Goal: Transaction & Acquisition: Purchase product/service

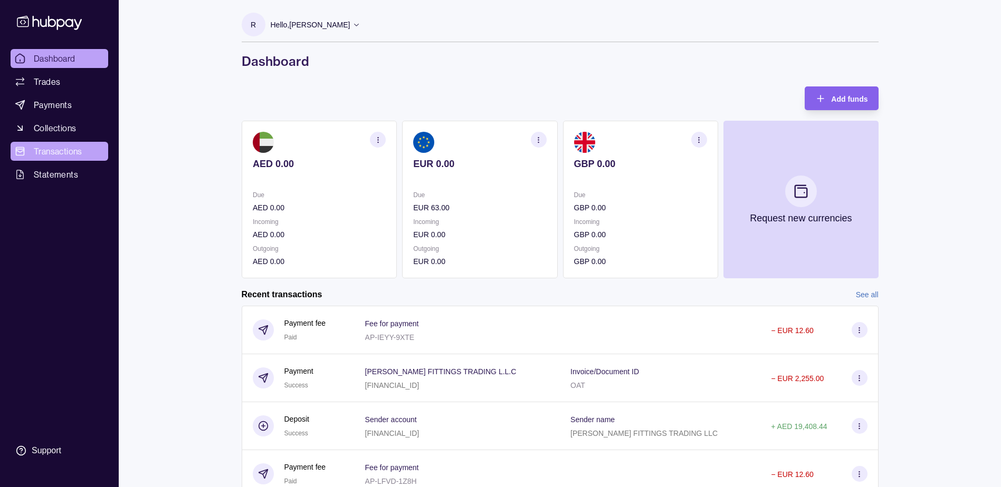
click at [88, 155] on link "Transactions" at bounding box center [60, 151] width 98 height 19
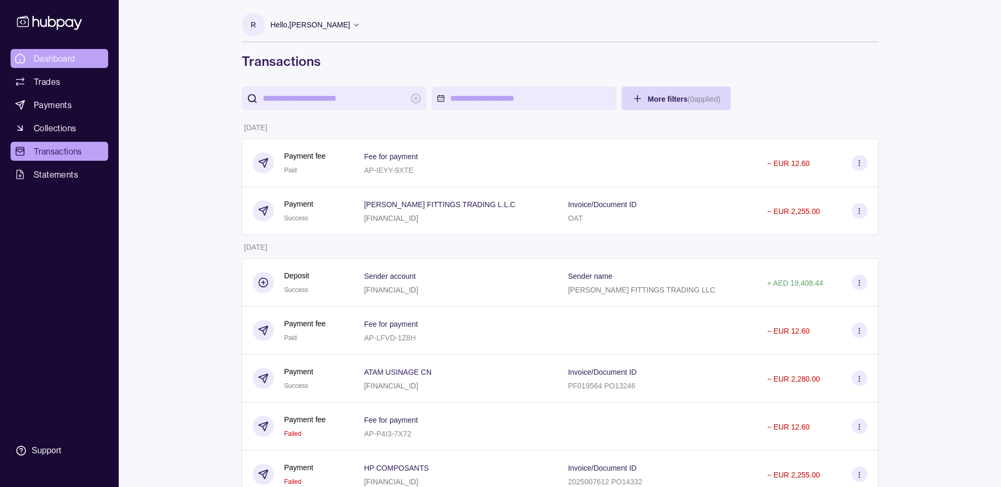
click at [44, 54] on span "Dashboard" at bounding box center [55, 58] width 42 height 13
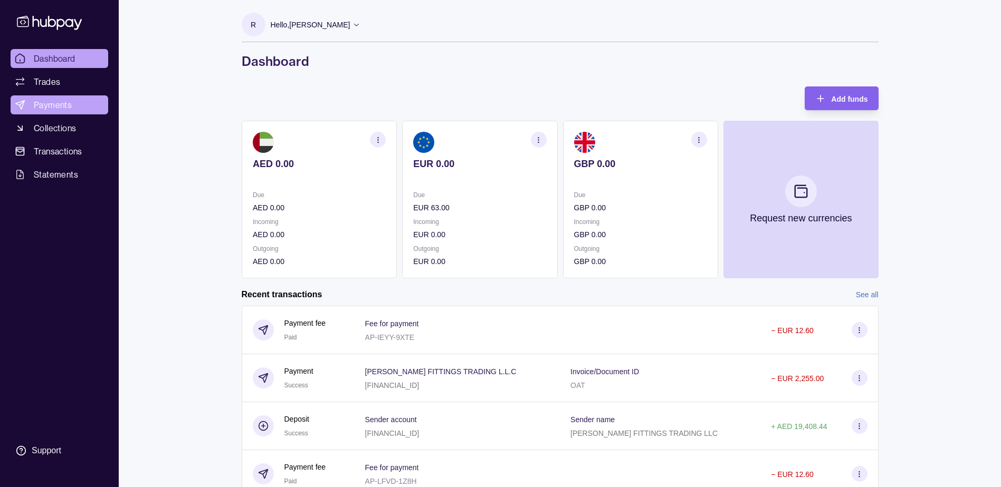
click at [73, 106] on link "Payments" at bounding box center [60, 104] width 98 height 19
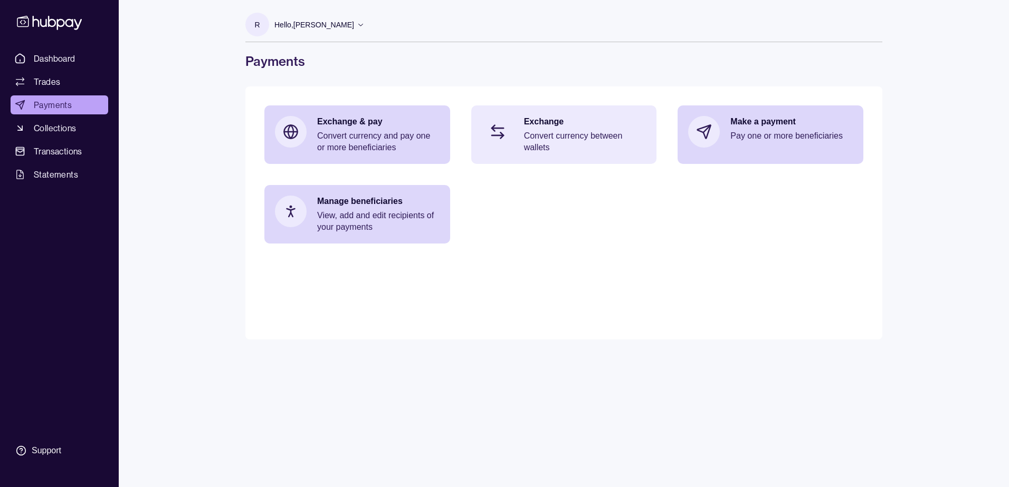
click at [587, 135] on p "Convert currency between wallets" at bounding box center [585, 141] width 122 height 23
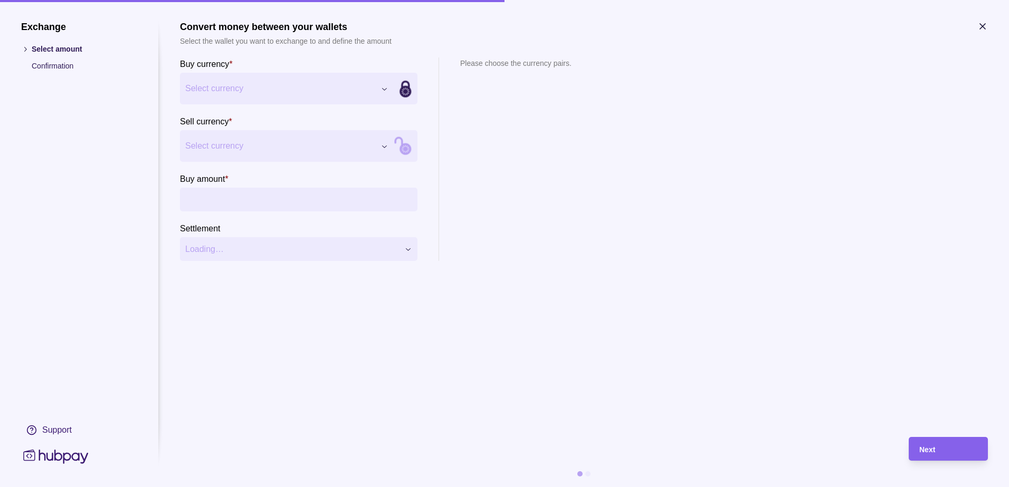
click at [357, 487] on div "Exchange Select amount Confirmation Support Convert money between your wallets …" at bounding box center [504, 487] width 1009 height 0
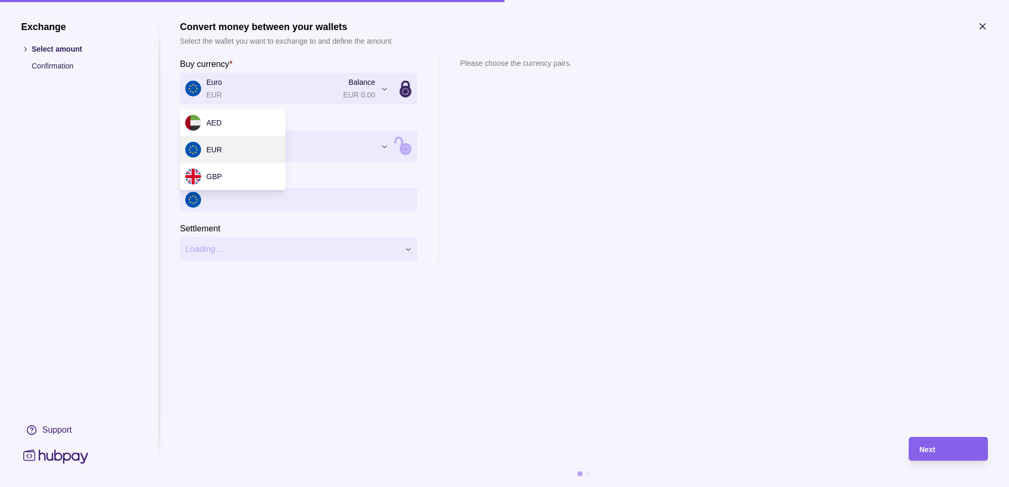
click at [226, 487] on div "Exchange Select amount Confirmation Support Convert money between your wallets …" at bounding box center [504, 487] width 1009 height 0
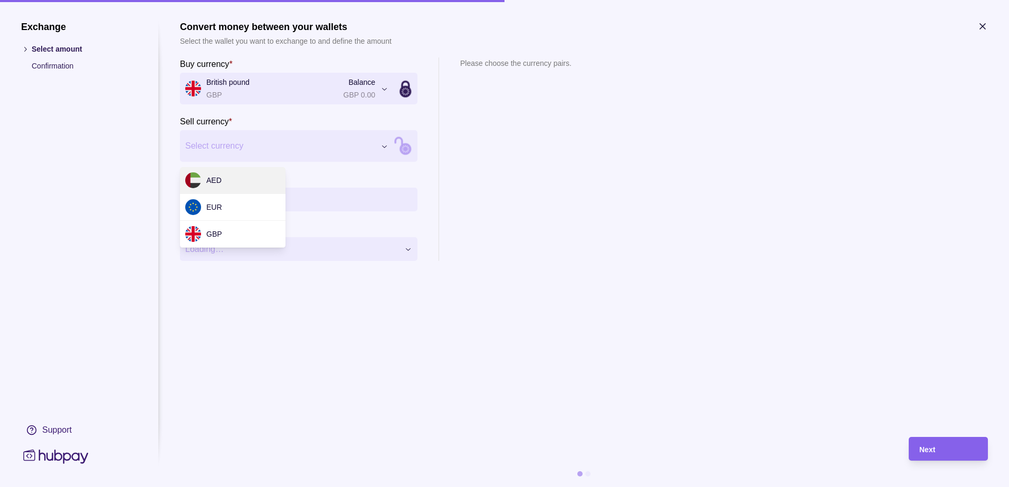
click at [229, 487] on div "Exchange Select amount Confirmation Support Convert money between your wallets …" at bounding box center [504, 487] width 1009 height 0
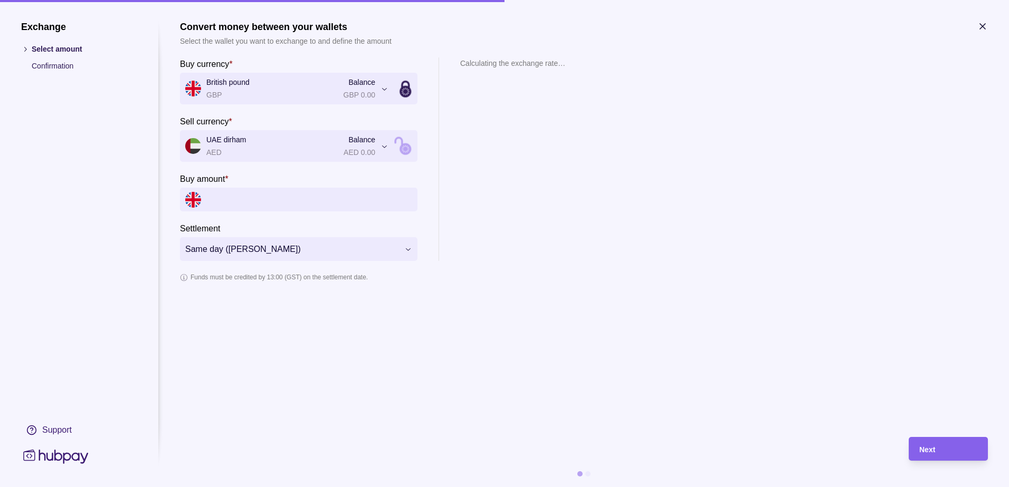
click at [228, 198] on input "Buy amount *" at bounding box center [309, 200] width 206 height 24
type input "*********"
click at [292, 430] on section "**********" at bounding box center [584, 254] width 808 height 466
click at [956, 445] on div "Next" at bounding box center [948, 449] width 58 height 13
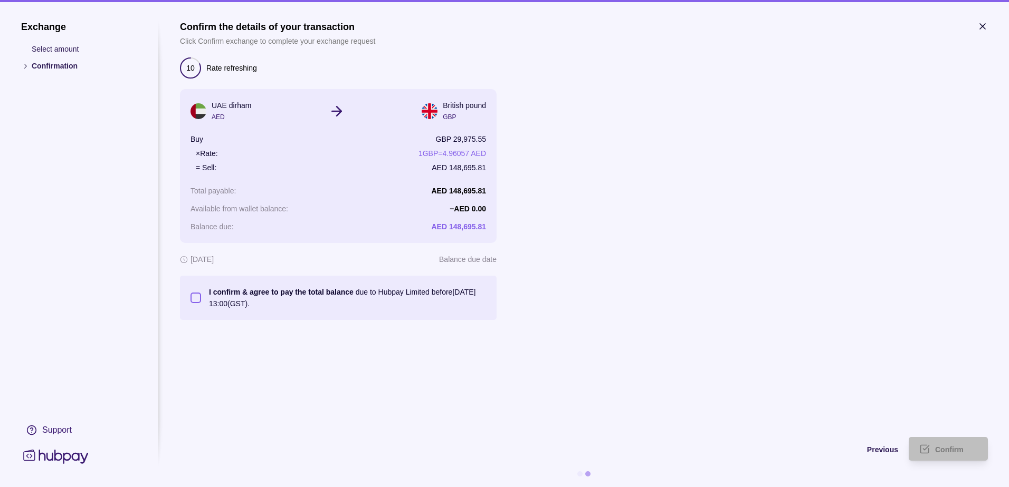
click at [197, 299] on button "I confirm & agree to pay the total balance due to Hubpay Limited before [DATE] …" at bounding box center [195, 298] width 11 height 11
click at [926, 444] on icon "submit" at bounding box center [924, 449] width 11 height 11
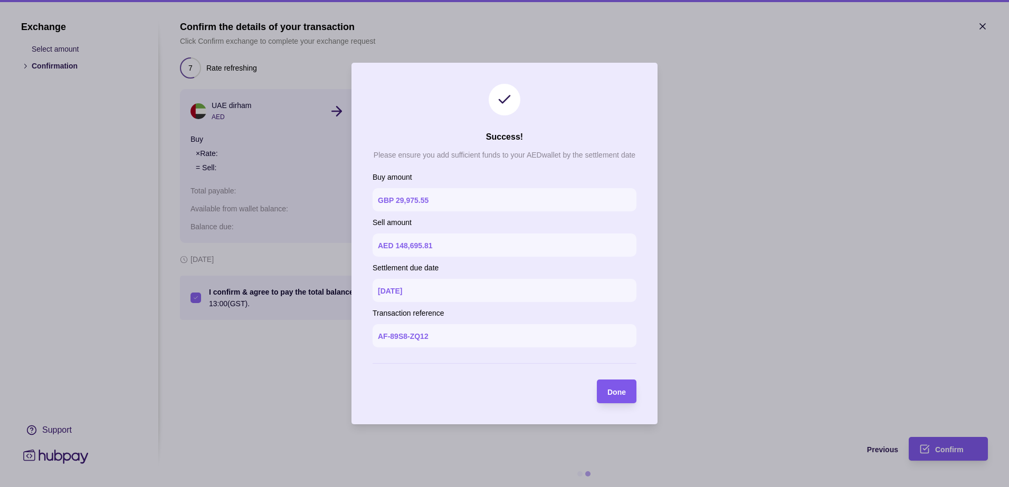
click at [621, 396] on span "Done" at bounding box center [616, 392] width 18 height 8
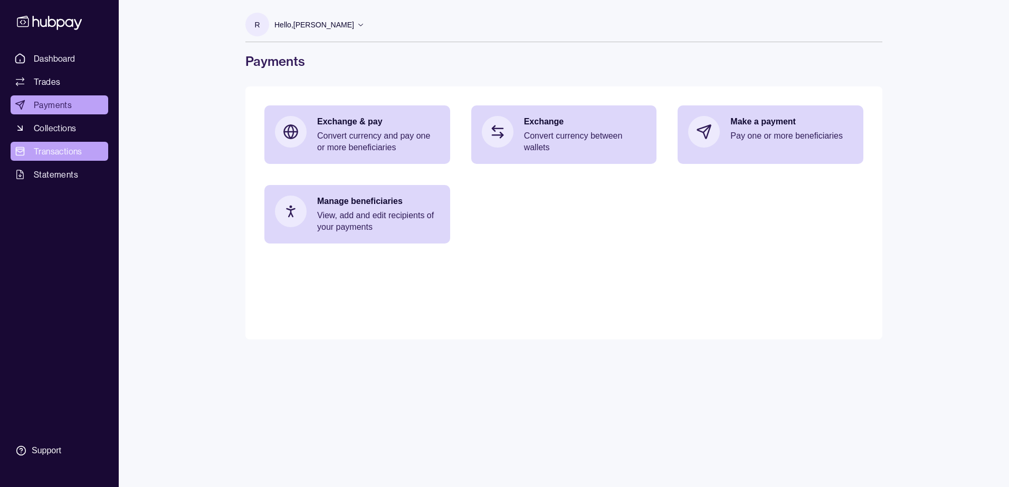
click at [53, 146] on span "Transactions" at bounding box center [58, 151] width 49 height 13
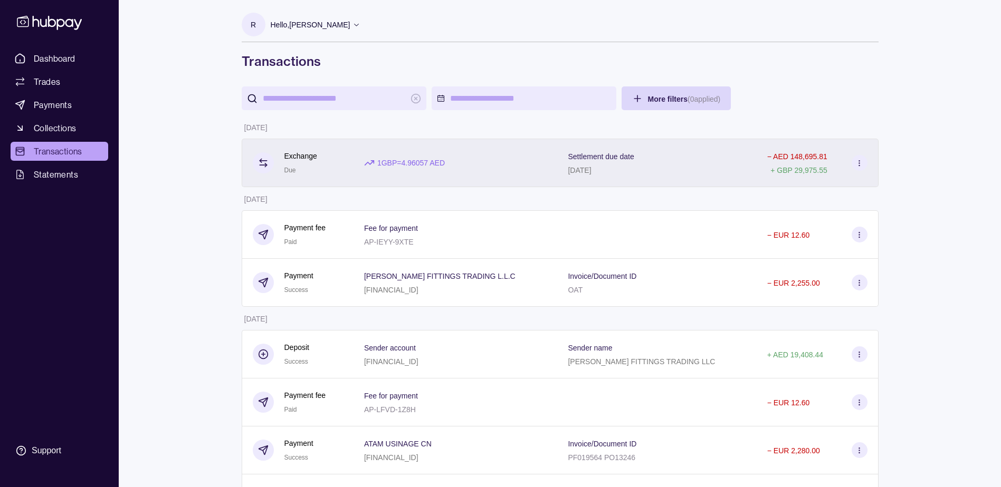
click at [662, 162] on div "Settlement due date [DATE]" at bounding box center [657, 163] width 178 height 26
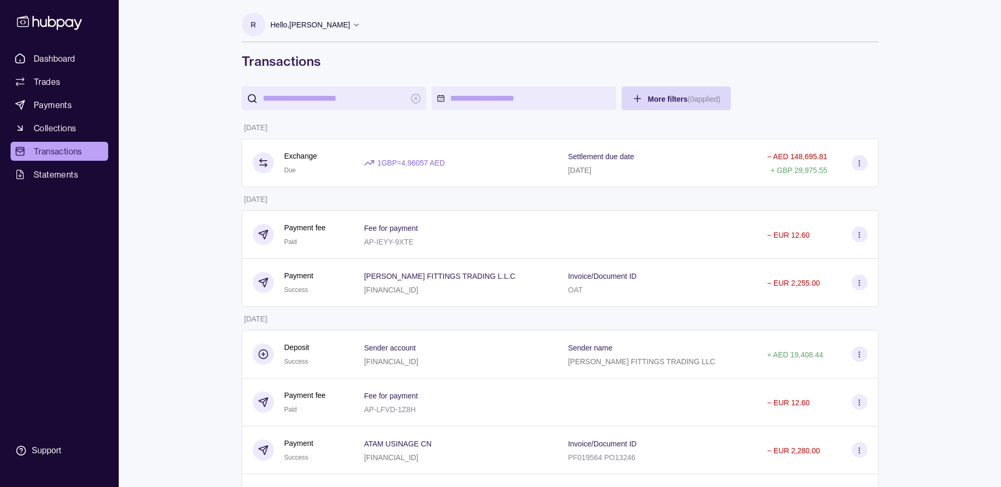
click at [73, 97] on link "Payments" at bounding box center [60, 104] width 98 height 19
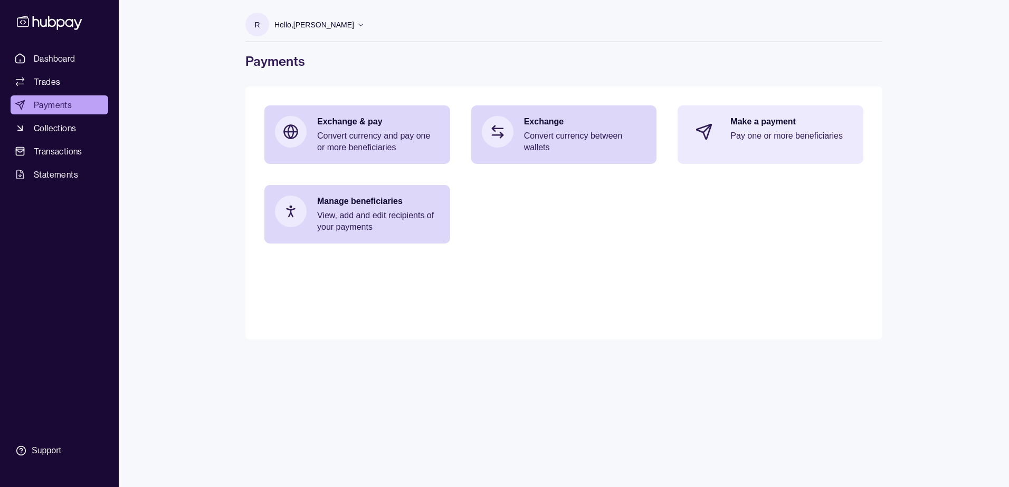
click at [765, 131] on p "Pay one or more beneficiaries" at bounding box center [791, 136] width 122 height 12
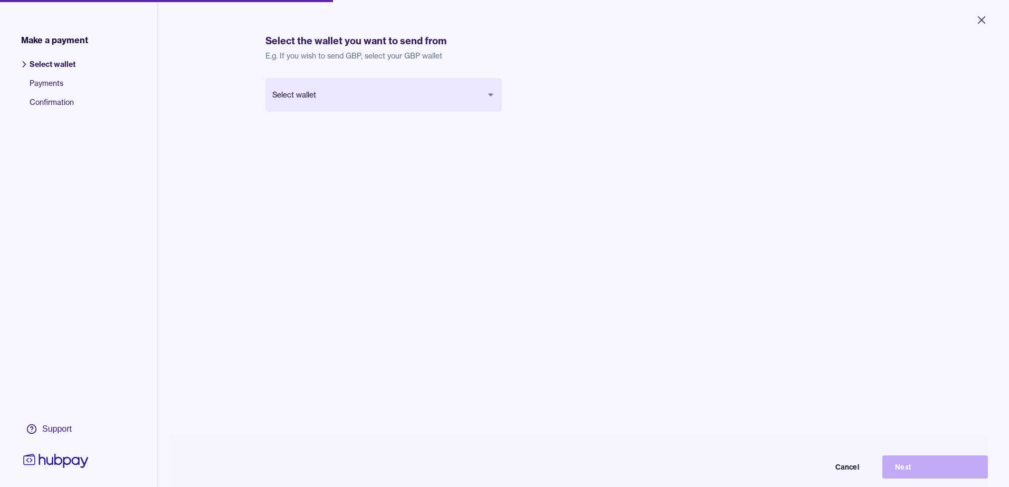
click at [341, 83] on html "Close Make a payment Select wallet Payments Confirmation Support Select the wal…" at bounding box center [504, 243] width 1009 height 487
click at [902, 464] on button "Next" at bounding box center [927, 459] width 106 height 23
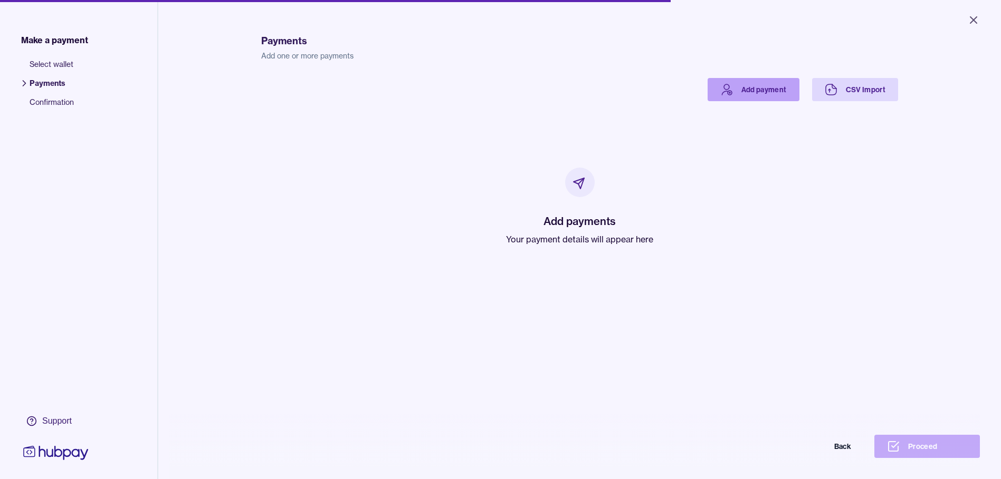
click at [760, 87] on link "Add payment" at bounding box center [753, 89] width 92 height 23
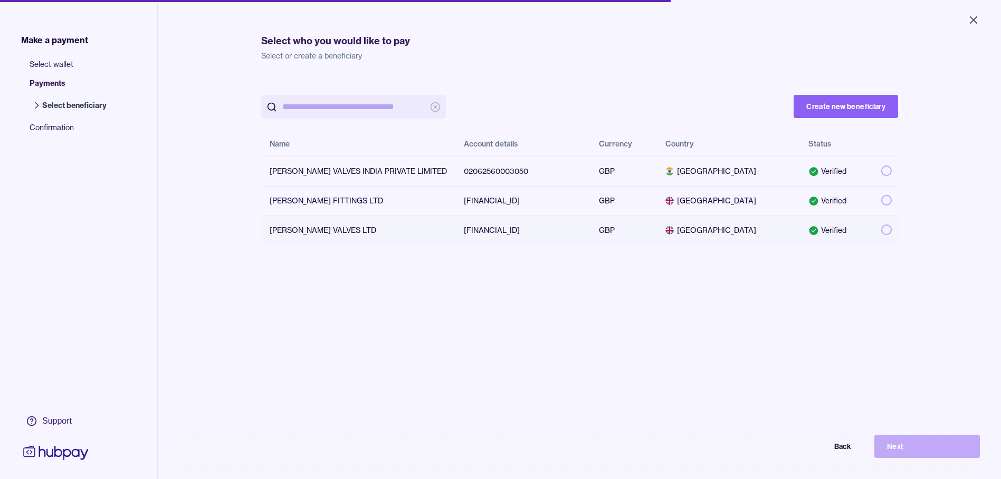
click at [881, 230] on button "button" at bounding box center [886, 230] width 11 height 11
click at [925, 449] on button "Next" at bounding box center [927, 446] width 106 height 23
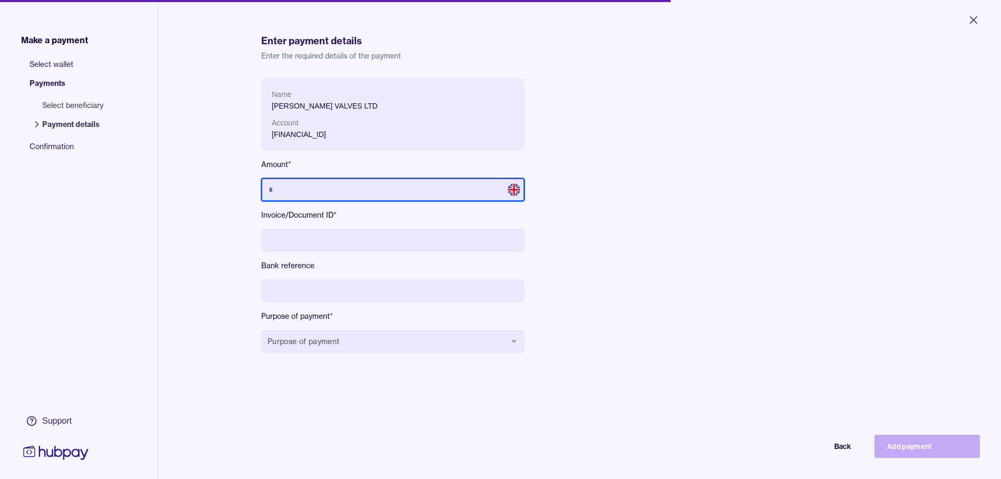
click at [360, 188] on input "text" at bounding box center [392, 189] width 263 height 23
type input "******"
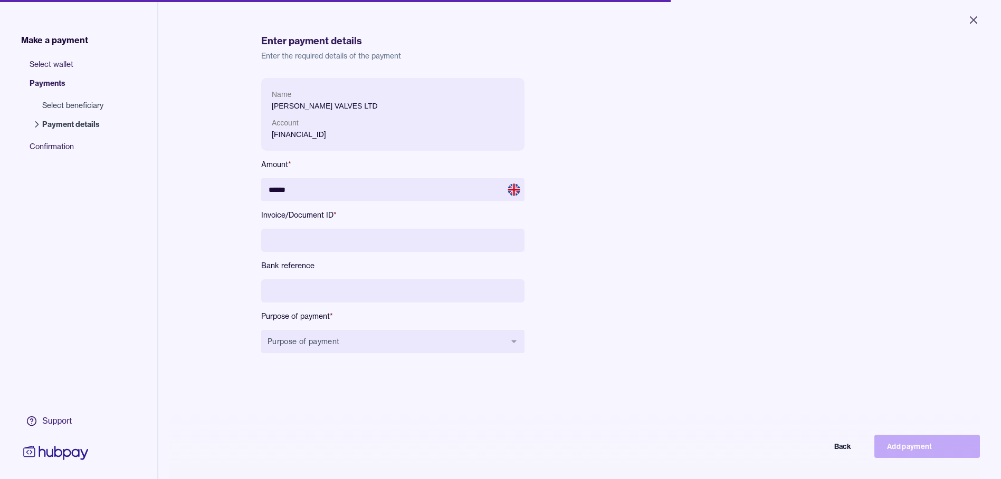
click at [625, 220] on div "Name [PERSON_NAME] VALVES LTD Account [FINANCIAL_ID] Amount * ****** Invoice/Do…" at bounding box center [497, 224] width 473 height 292
click at [386, 235] on input at bounding box center [392, 240] width 263 height 23
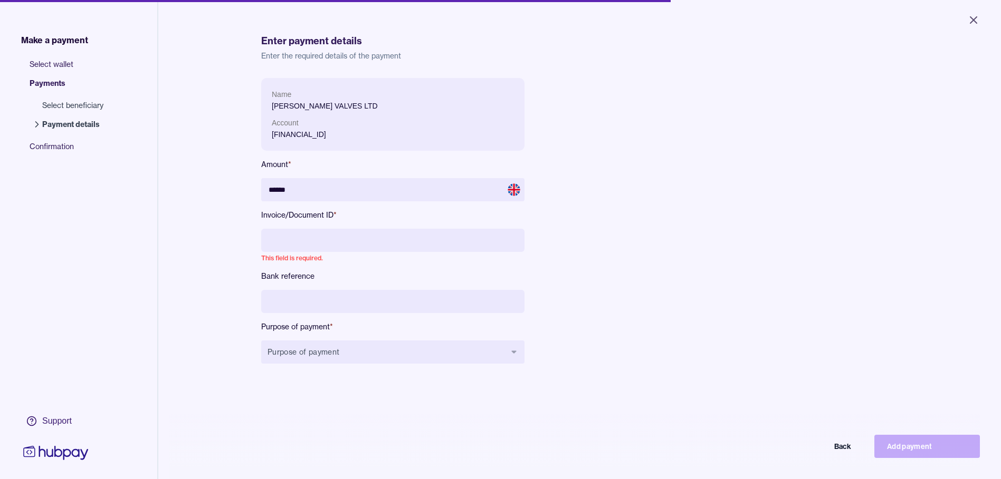
paste input "*******"
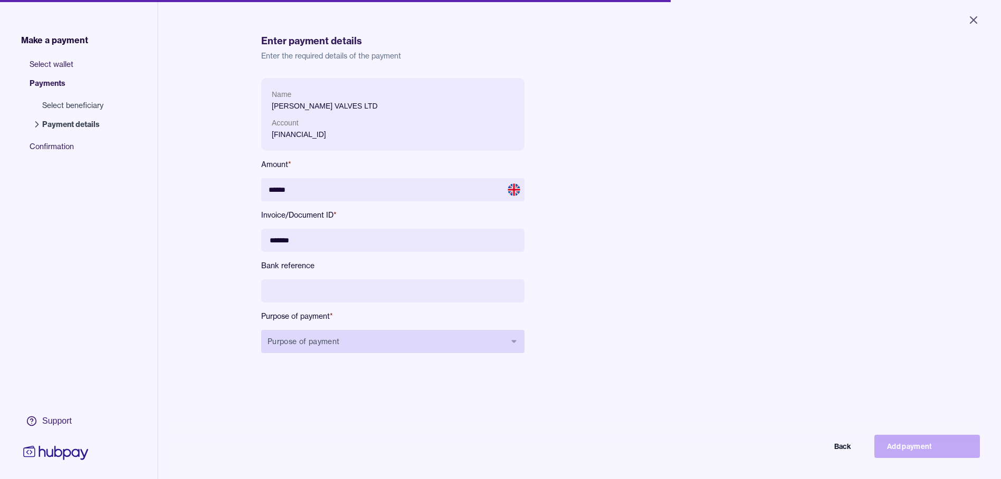
type input "*******"
click at [310, 341] on button "Purpose of payment" at bounding box center [392, 341] width 263 height 23
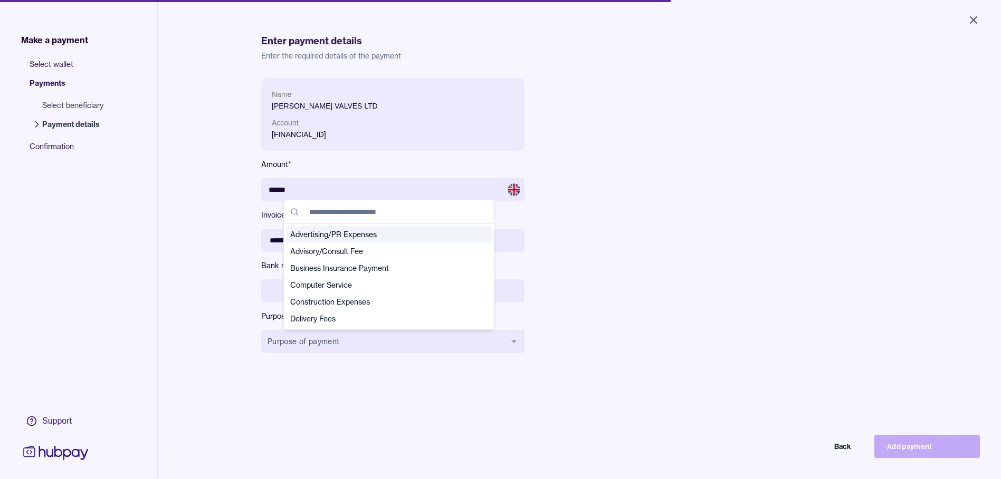
click at [203, 209] on div "Make a payment Select wallet Payments Select beneficiary Payment details Confir…" at bounding box center [500, 285] width 1001 height 570
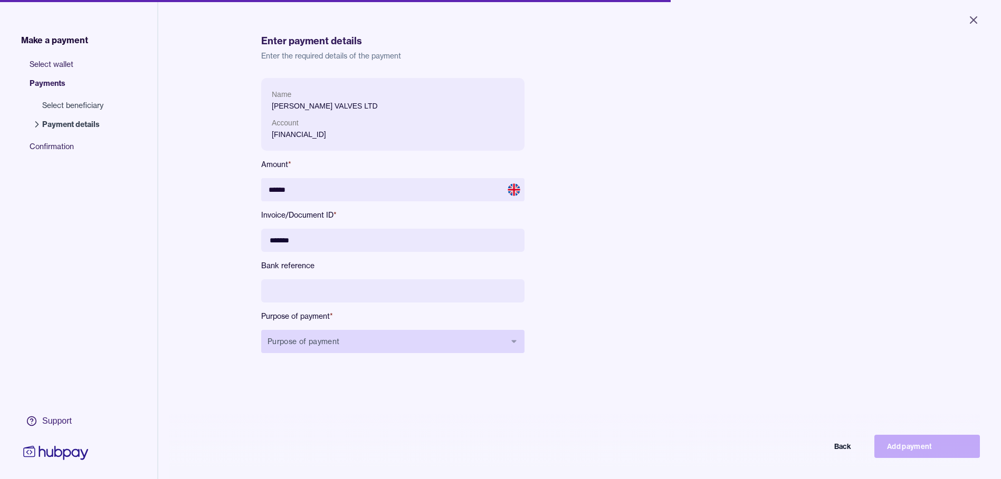
click at [298, 344] on button "Purpose of payment" at bounding box center [392, 341] width 263 height 23
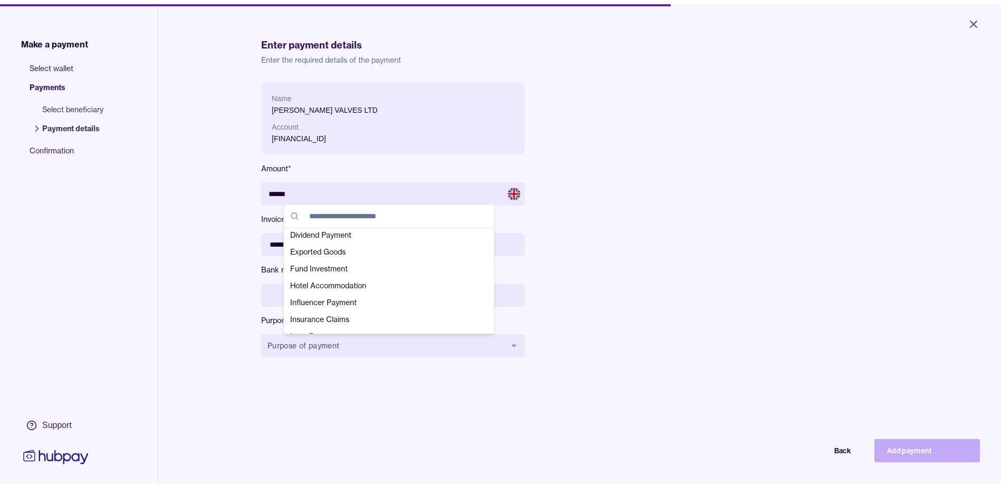
scroll to position [106, 0]
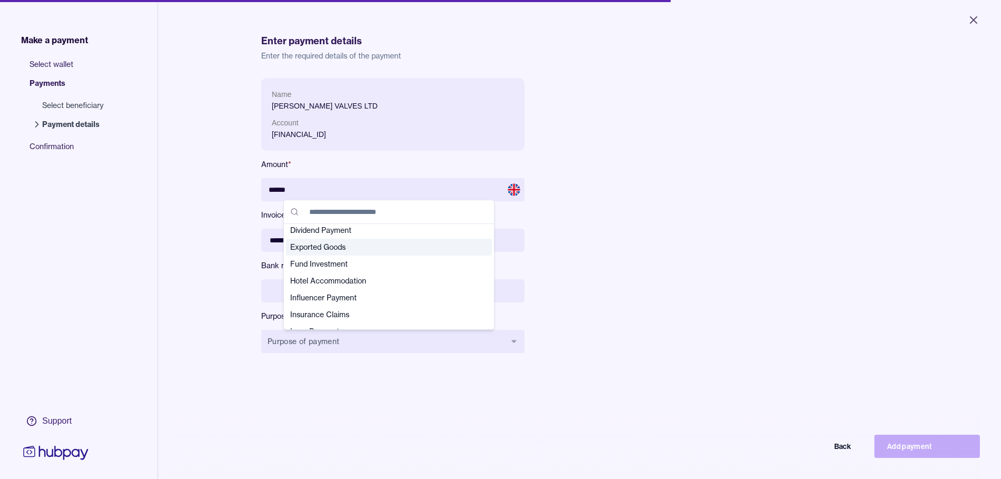
click at [330, 247] on span "Exported Goods" at bounding box center [382, 247] width 185 height 11
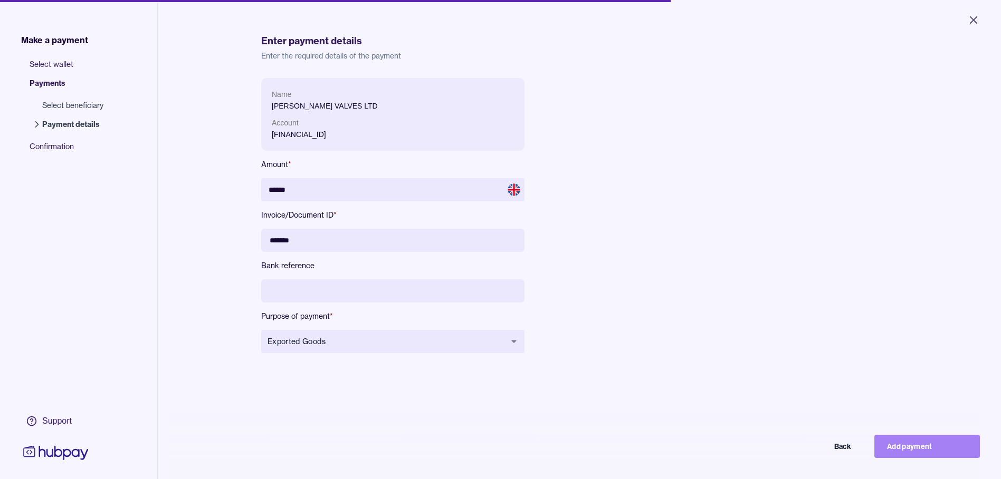
click at [922, 451] on button "Add payment" at bounding box center [927, 446] width 106 height 23
type input "*****"
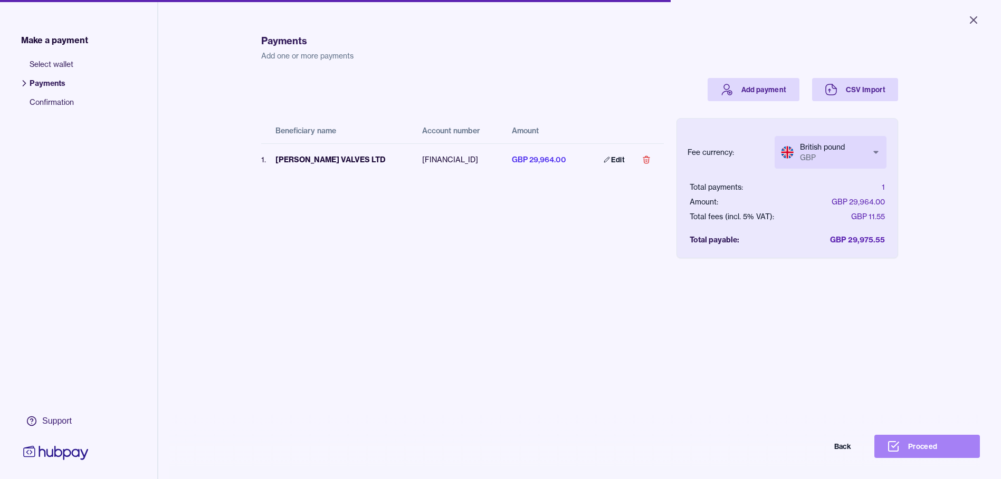
click at [900, 447] on button "Proceed" at bounding box center [927, 446] width 106 height 23
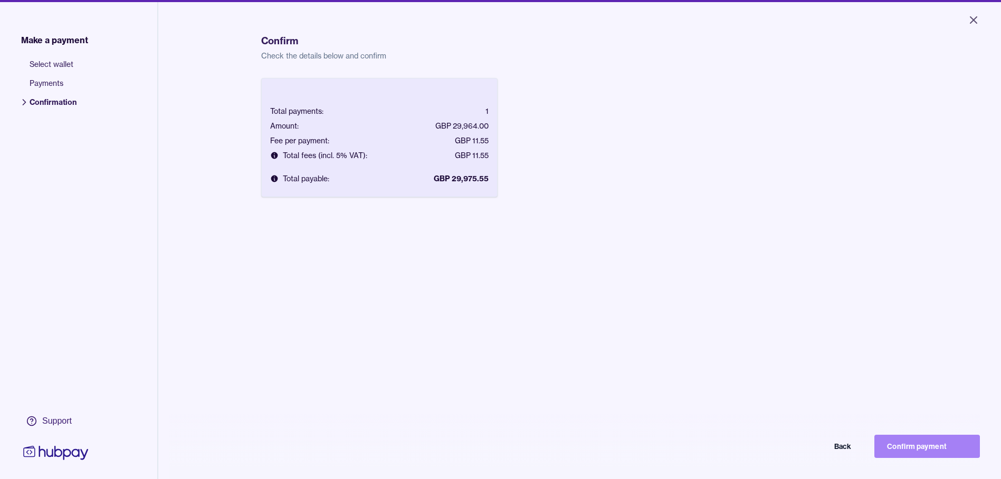
click at [906, 453] on button "Confirm payment" at bounding box center [927, 446] width 106 height 23
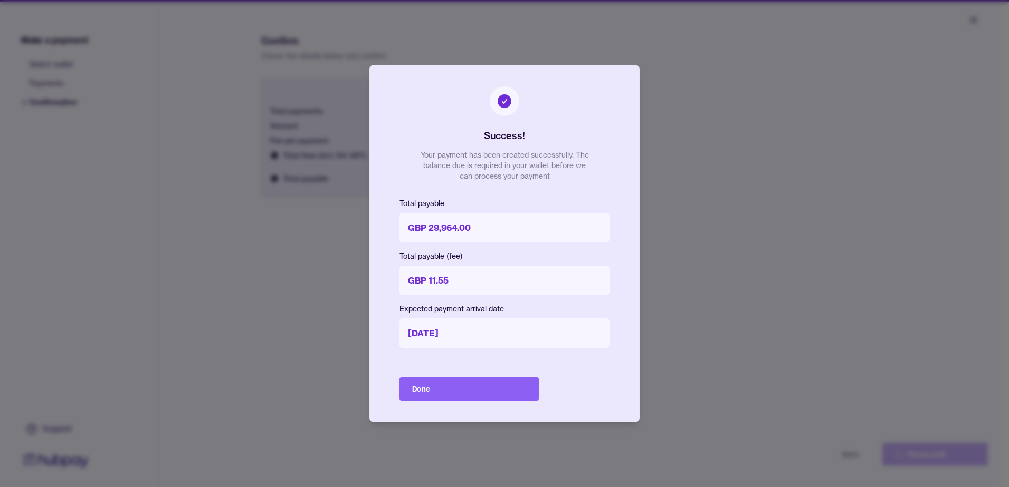
click at [476, 367] on div "Success! Your payment has been created successfully. The balance due is require…" at bounding box center [504, 244] width 270 height 358
click at [481, 377] on div "Success! Your payment has been created successfully. The balance due is require…" at bounding box center [504, 244] width 270 height 358
click at [481, 391] on button "Done" at bounding box center [468, 389] width 139 height 23
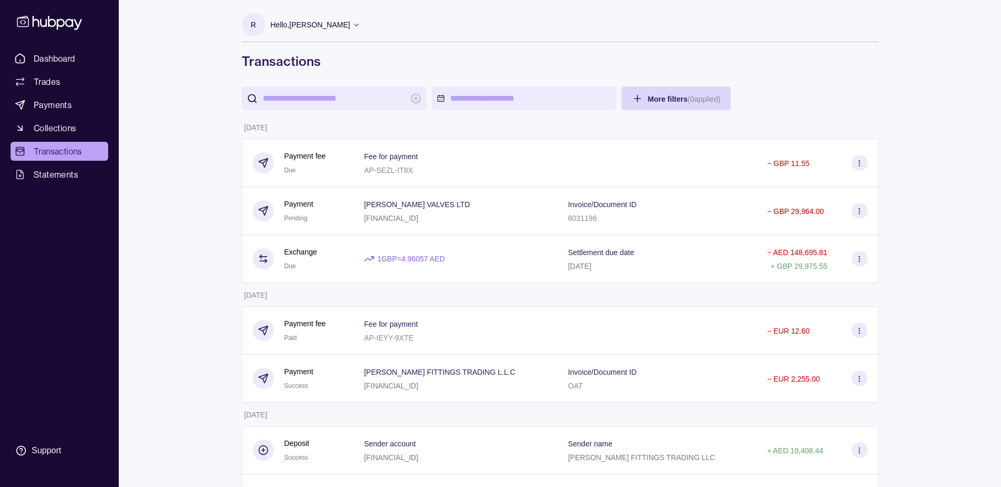
click at [69, 148] on span "Transactions" at bounding box center [58, 151] width 49 height 13
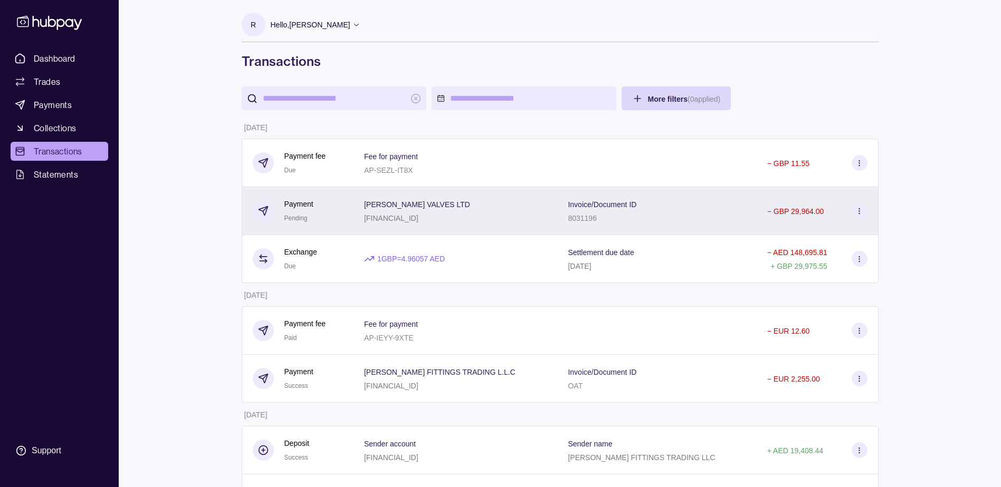
click at [863, 210] on section at bounding box center [859, 211] width 16 height 16
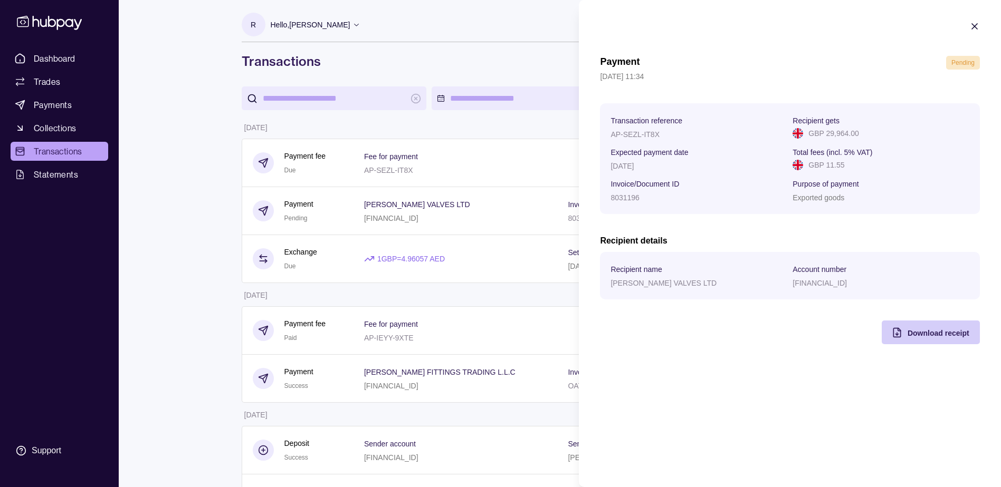
click at [961, 335] on span "Download receipt" at bounding box center [938, 333] width 62 height 8
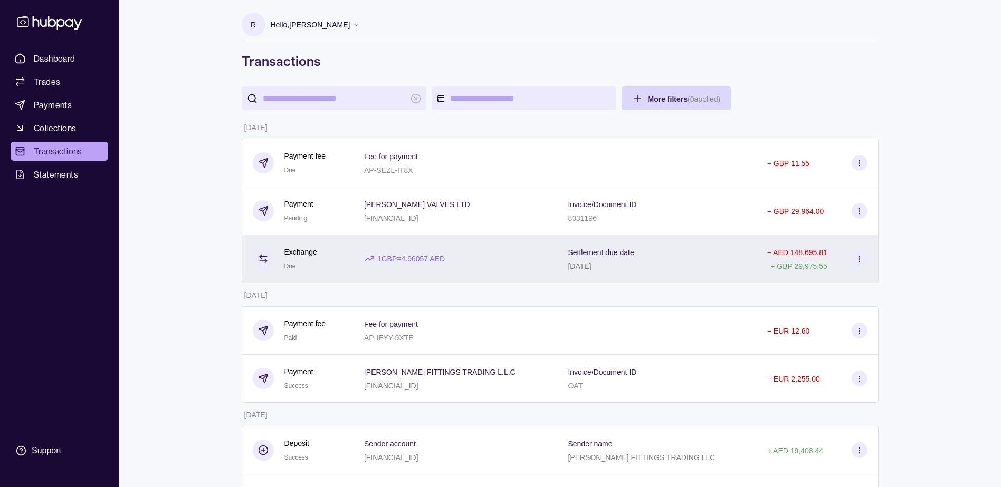
click at [445, 258] on p "1 GBP = 4.96057 AED" at bounding box center [411, 259] width 68 height 12
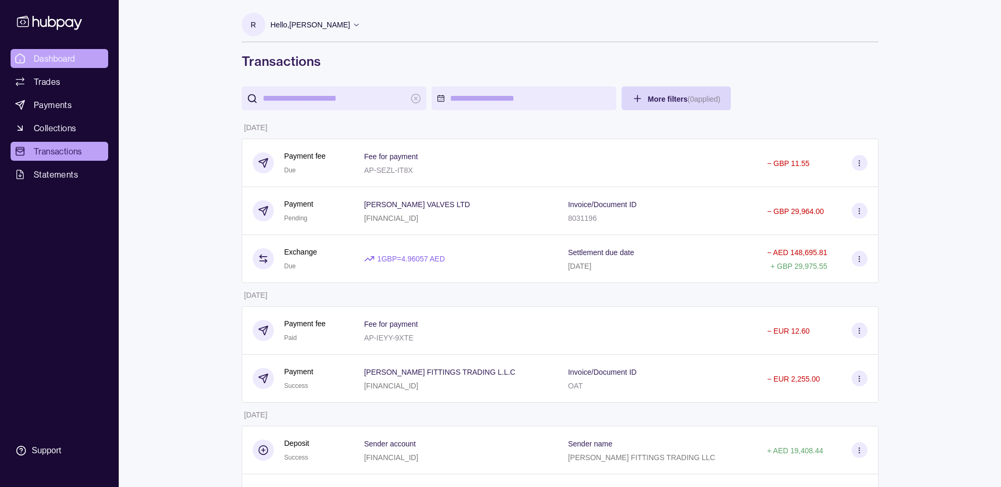
click at [47, 61] on span "Dashboard" at bounding box center [55, 58] width 42 height 13
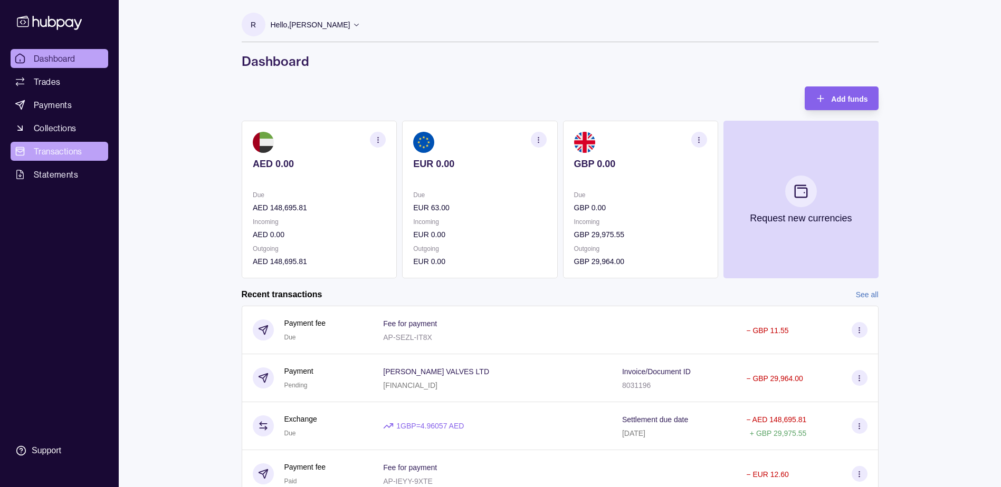
click at [26, 156] on link "Transactions" at bounding box center [60, 151] width 98 height 19
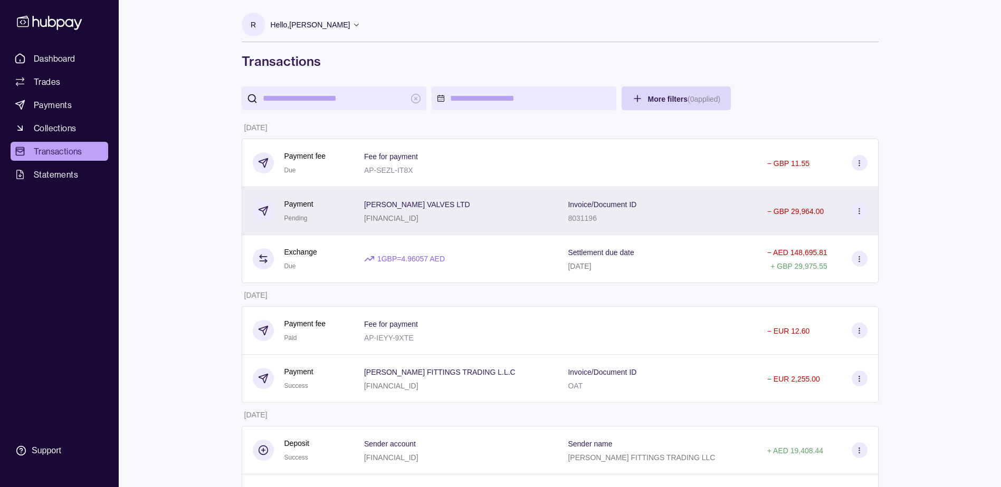
click at [559, 205] on div "Invoice/Document ID 8031196" at bounding box center [656, 211] width 199 height 48
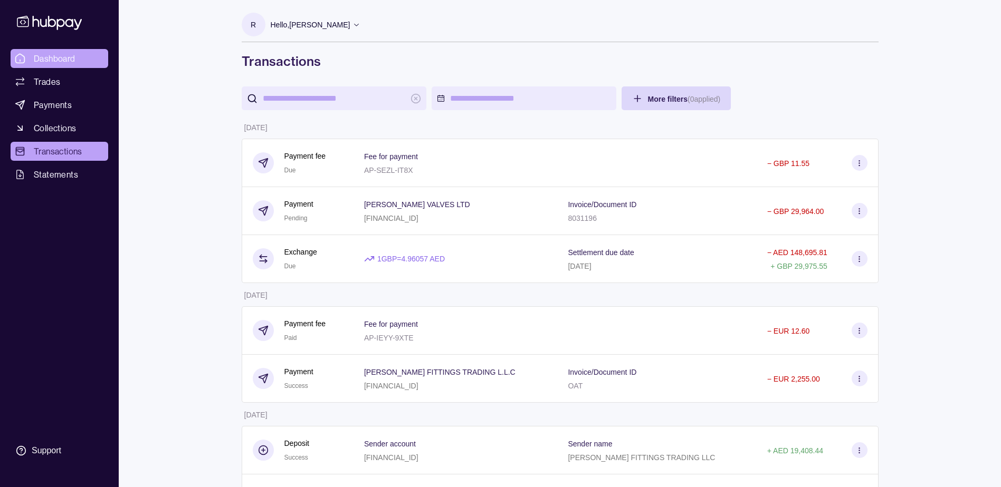
click at [69, 59] on span "Dashboard" at bounding box center [55, 58] width 42 height 13
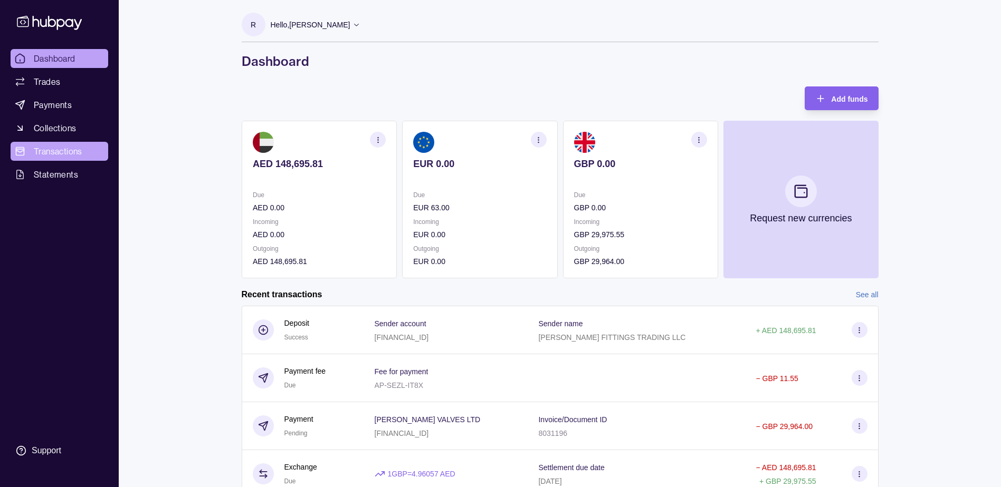
click at [69, 157] on span "Transactions" at bounding box center [58, 151] width 49 height 13
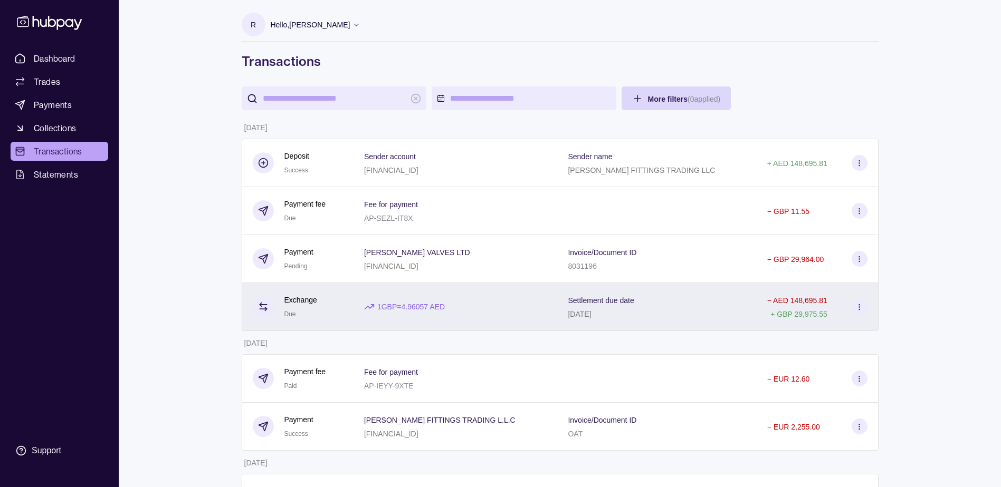
click at [533, 315] on div "1 GBP = 4.96057 AED" at bounding box center [455, 307] width 204 height 48
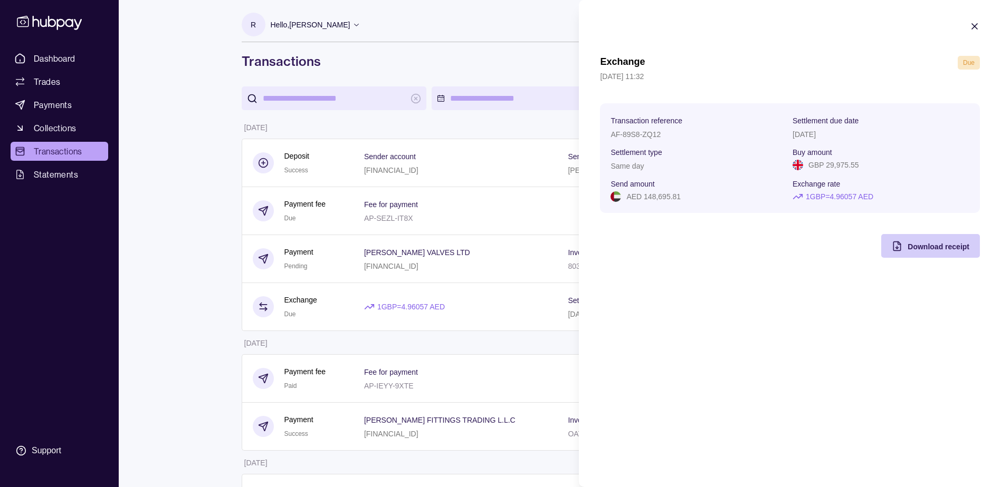
click at [954, 246] on span "Download receipt" at bounding box center [938, 247] width 62 height 8
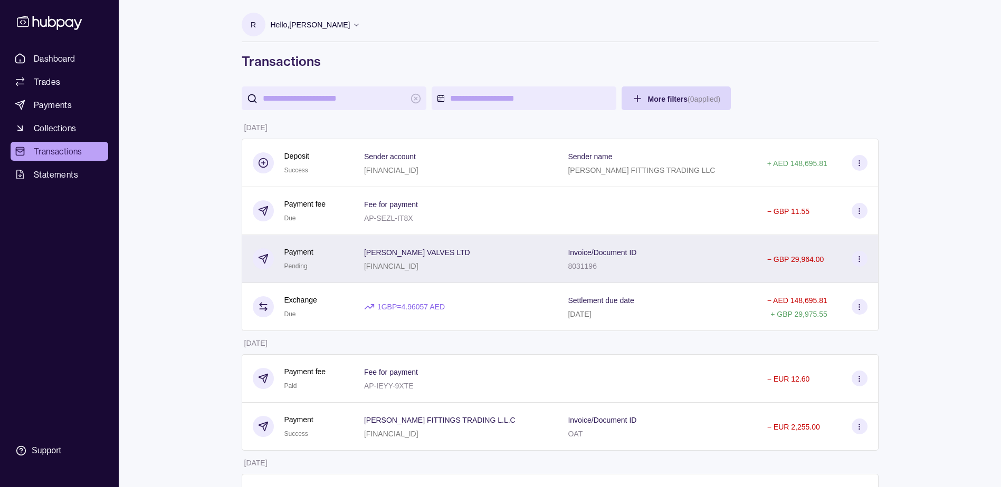
click at [857, 255] on icon at bounding box center [859, 259] width 8 height 8
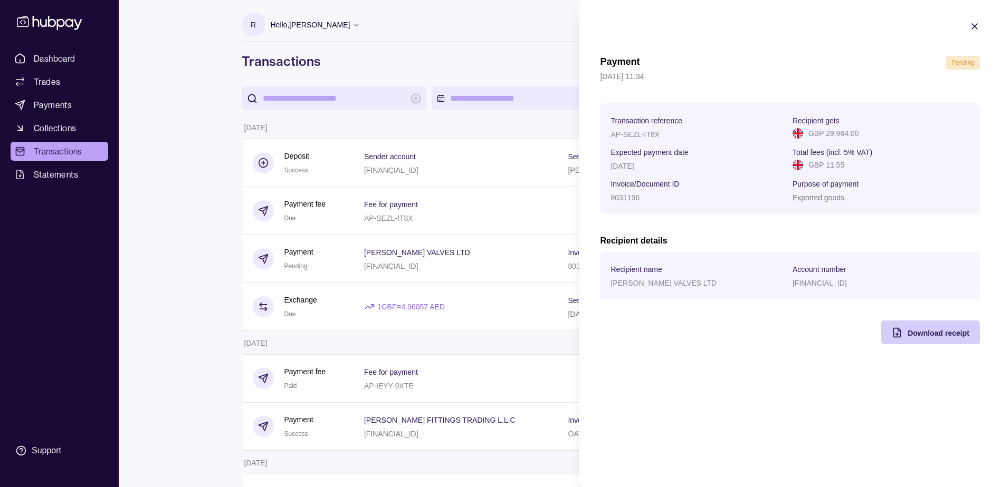
click at [895, 326] on div "Download receipt" at bounding box center [922, 333] width 93 height 24
